Goal: Information Seeking & Learning: Find specific page/section

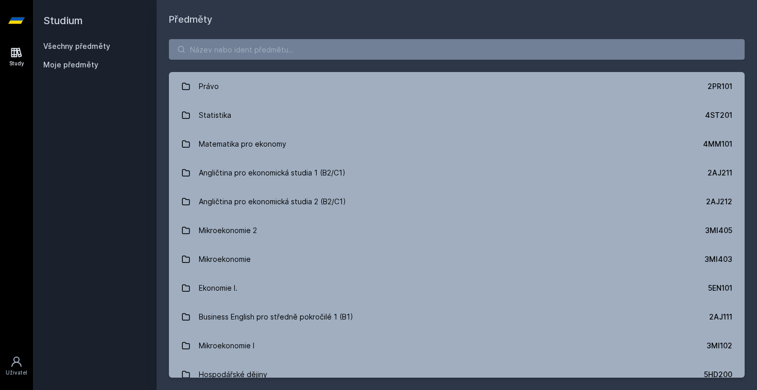
click at [82, 66] on span "Moje předměty" at bounding box center [70, 65] width 55 height 10
click at [80, 64] on span "Moje předměty" at bounding box center [70, 65] width 55 height 10
click at [68, 68] on span "Moje předměty" at bounding box center [70, 65] width 55 height 10
click at [198, 45] on input "search" at bounding box center [456, 49] width 575 height 21
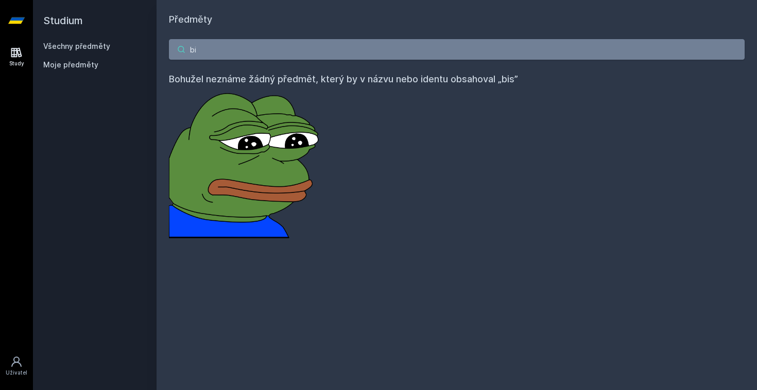
type input "b"
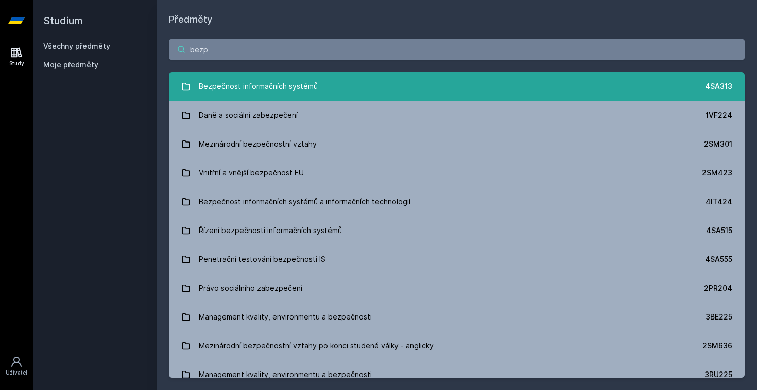
type input "bezp"
click at [262, 82] on div "Bezpečnost informačních systémů" at bounding box center [258, 86] width 119 height 21
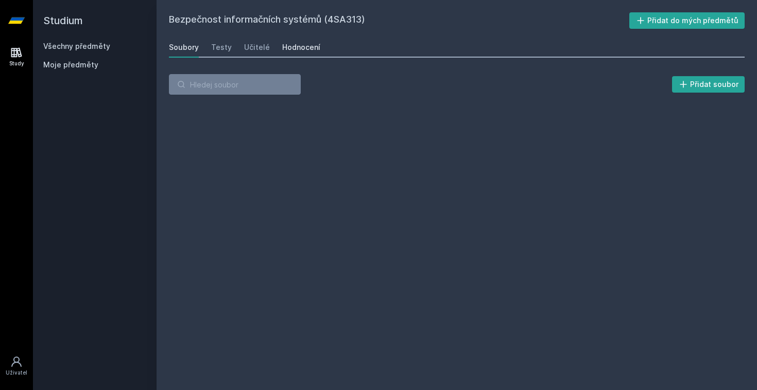
click at [306, 51] on div "Hodnocení" at bounding box center [301, 47] width 38 height 10
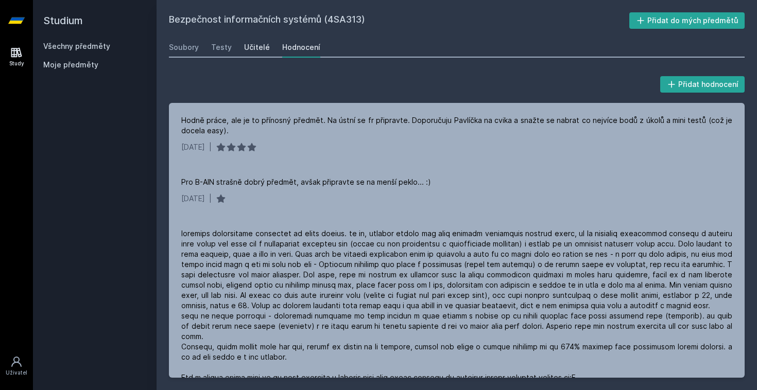
click at [262, 43] on div "Učitelé" at bounding box center [257, 47] width 26 height 10
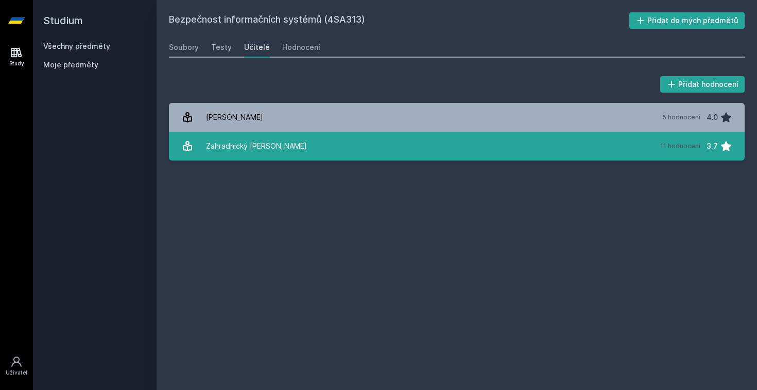
click at [239, 147] on div "Zahradnický [PERSON_NAME]" at bounding box center [256, 146] width 101 height 21
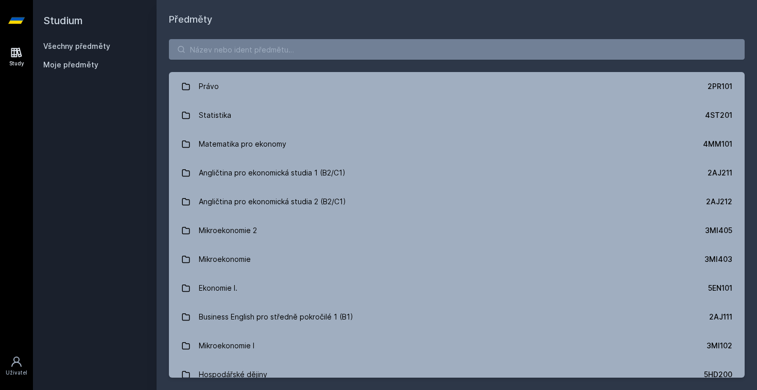
click at [245, 38] on div "Právo 2PR101 Statistika 4ST201 Matematika pro ekonomy 4MM101 Angličtina pro eko…" at bounding box center [456, 208] width 600 height 363
click at [239, 47] on input "search" at bounding box center [456, 49] width 575 height 21
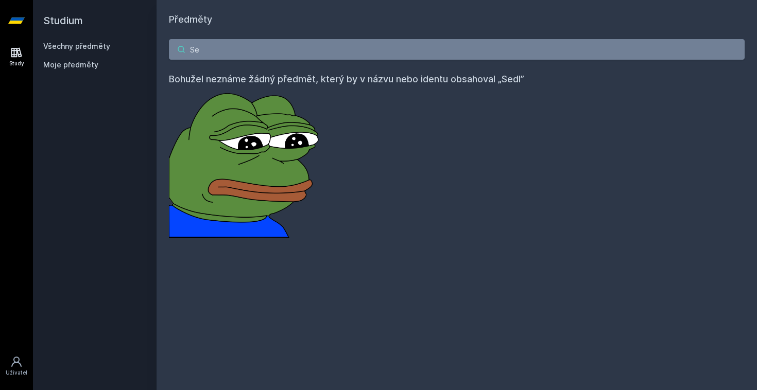
type input "S"
